Goal: Entertainment & Leisure: Consume media (video, audio)

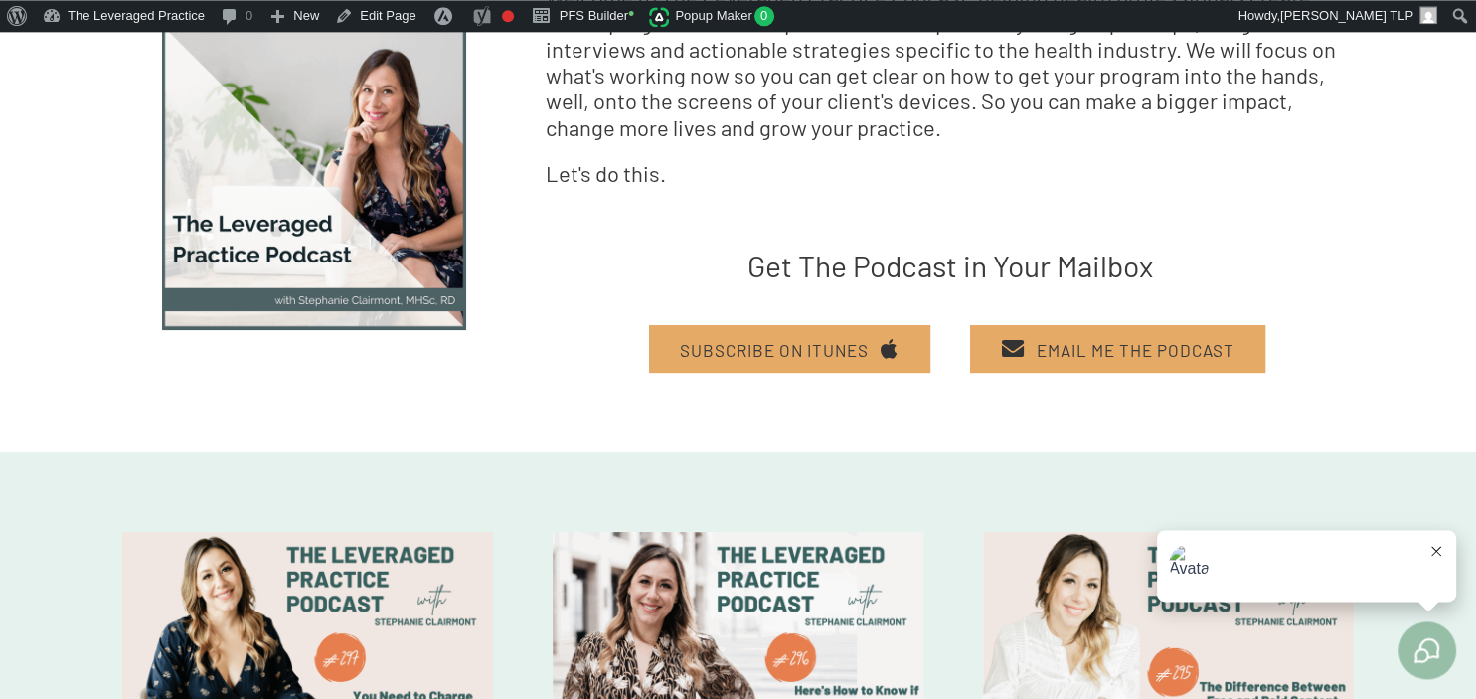
scroll to position [525, 0]
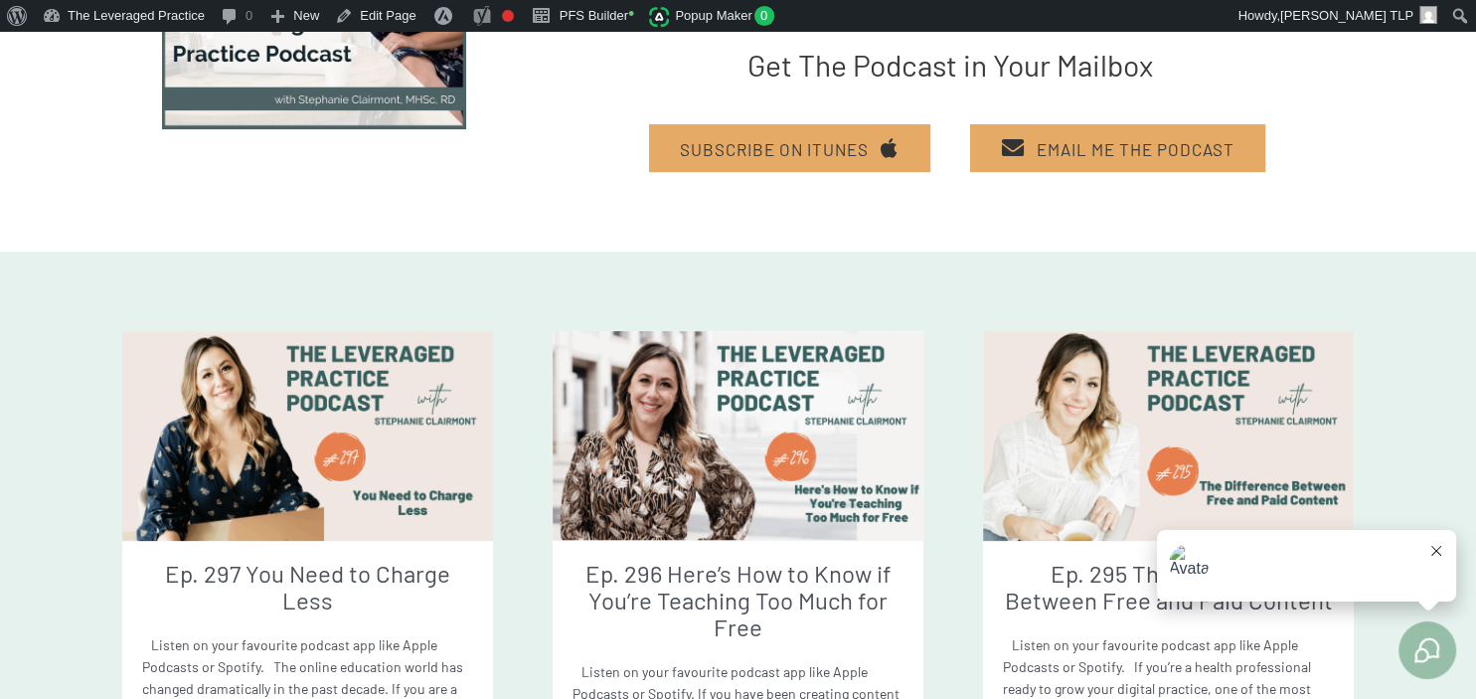
click at [387, 464] on img at bounding box center [307, 435] width 371 height 209
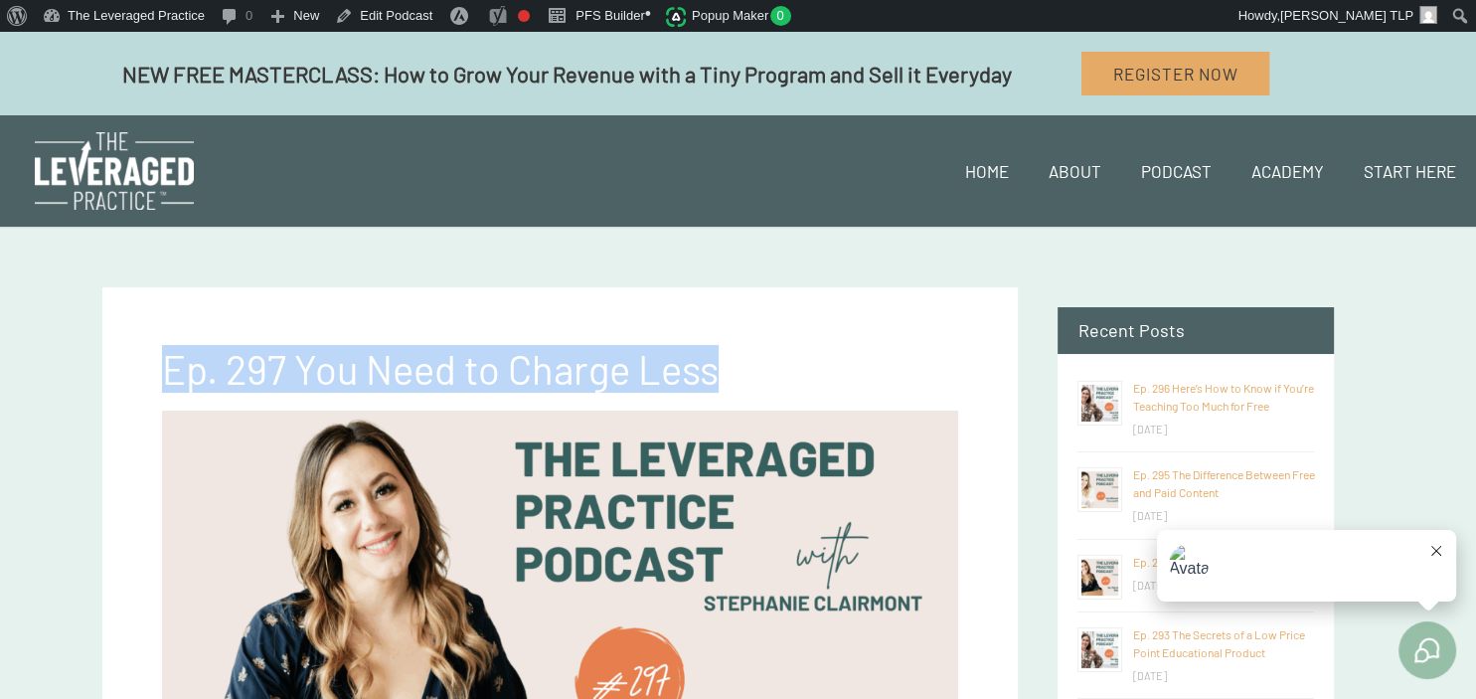
drag, startPoint x: 165, startPoint y: 373, endPoint x: 743, endPoint y: 340, distance: 578.5
click at [743, 340] on div "Ep. 297 You Need to Charge Less" at bounding box center [560, 359] width 837 height 64
copy span "Ep. 297 You Need to Charge Less"
